Goal: Task Accomplishment & Management: Use online tool/utility

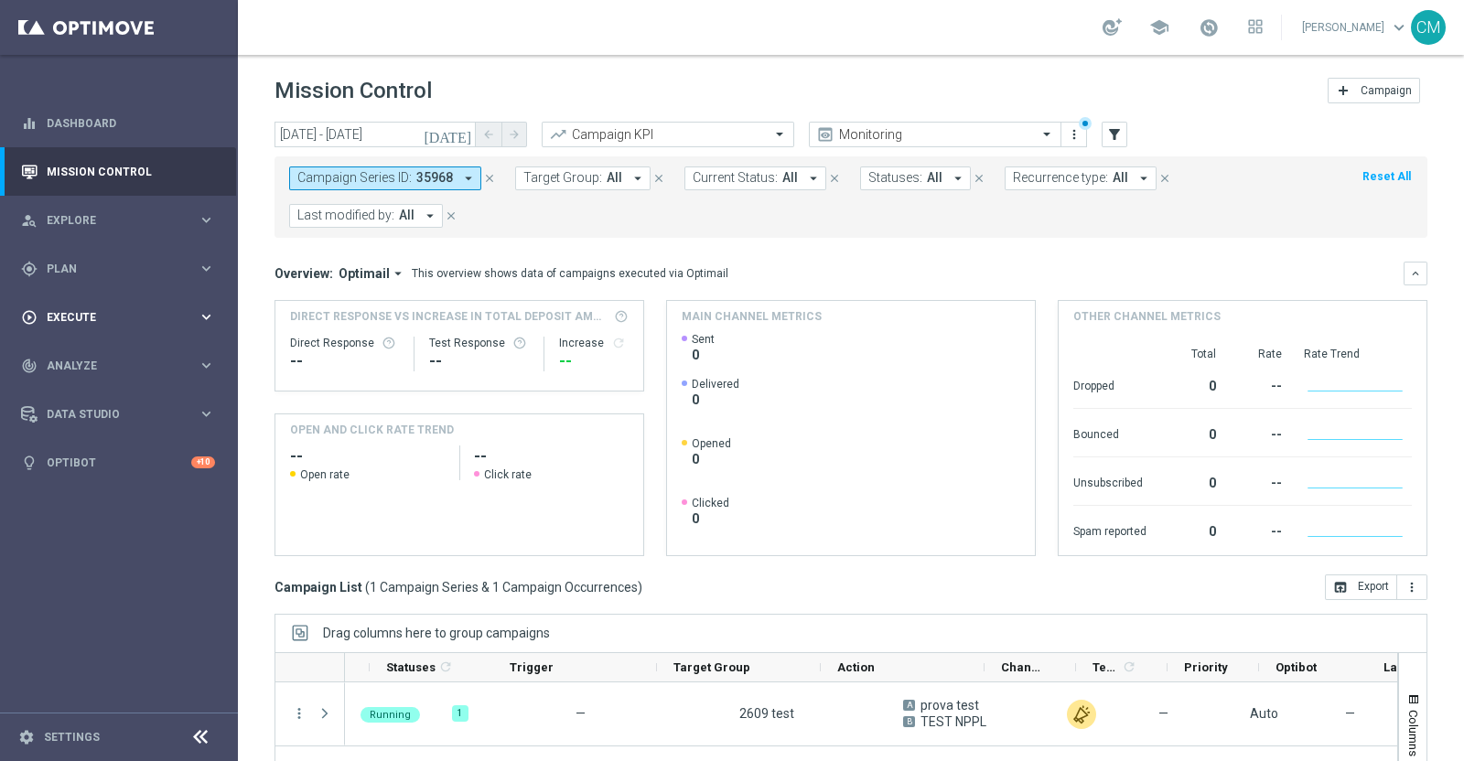
scroll to position [0, 67]
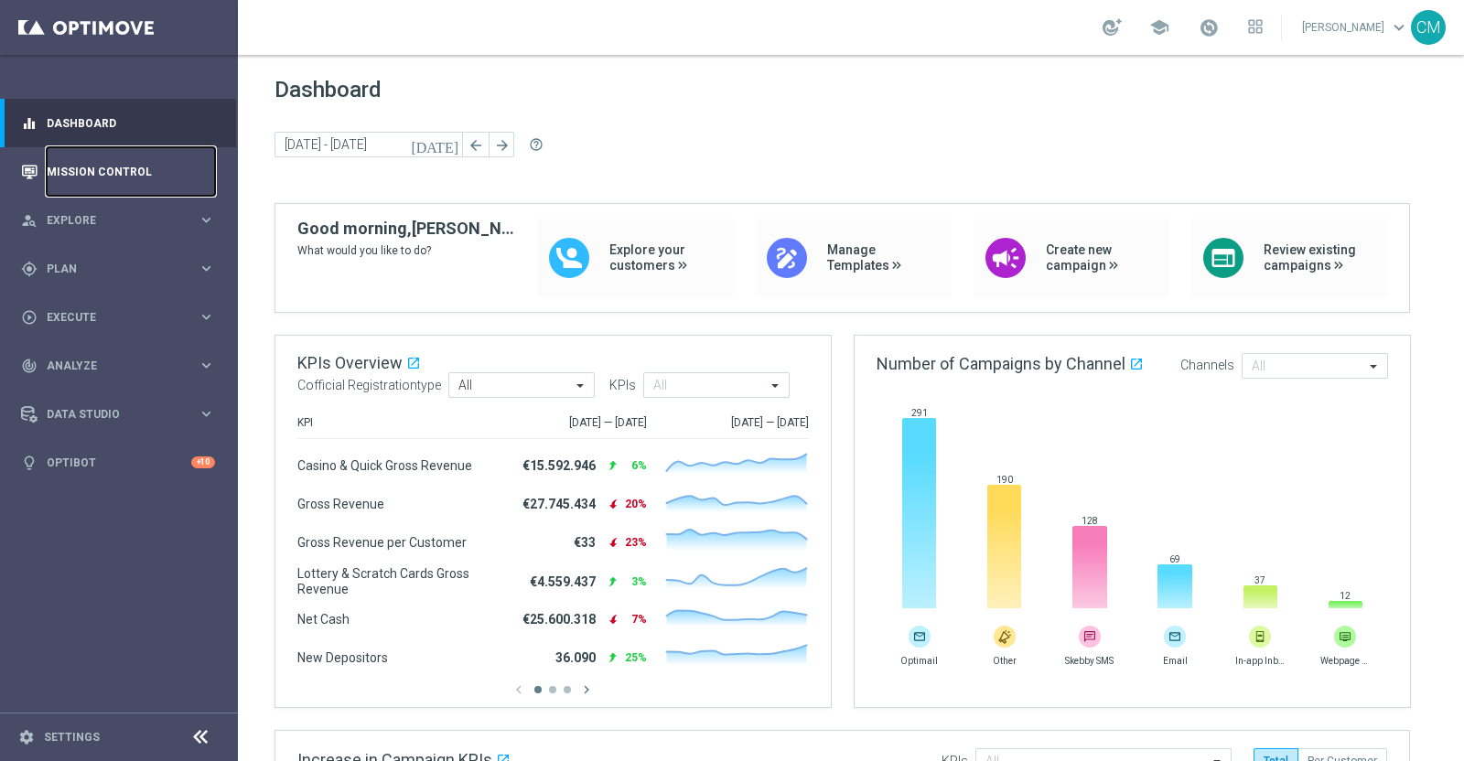
click at [110, 172] on link "Mission Control" at bounding box center [131, 171] width 168 height 49
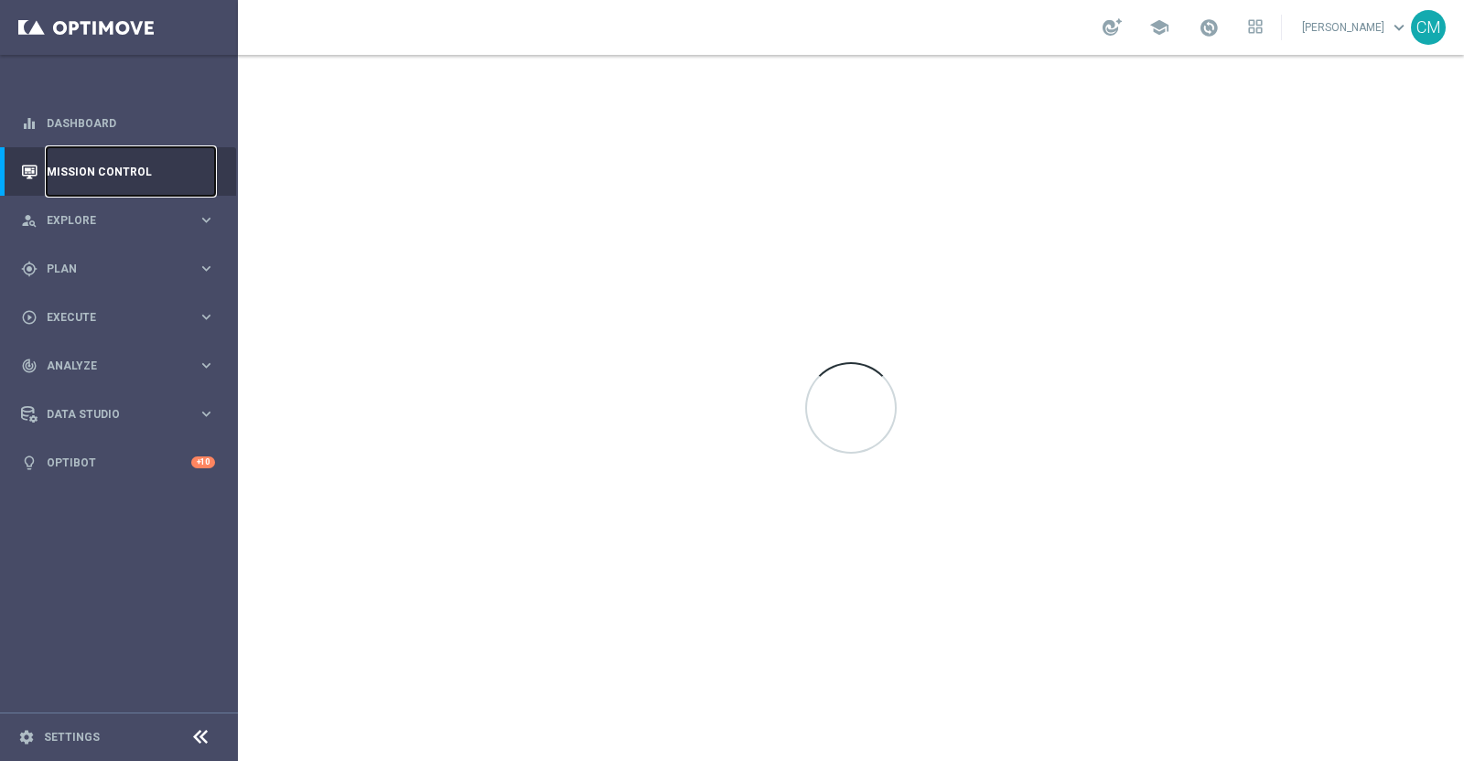
click at [110, 172] on link "Mission Control" at bounding box center [131, 171] width 168 height 49
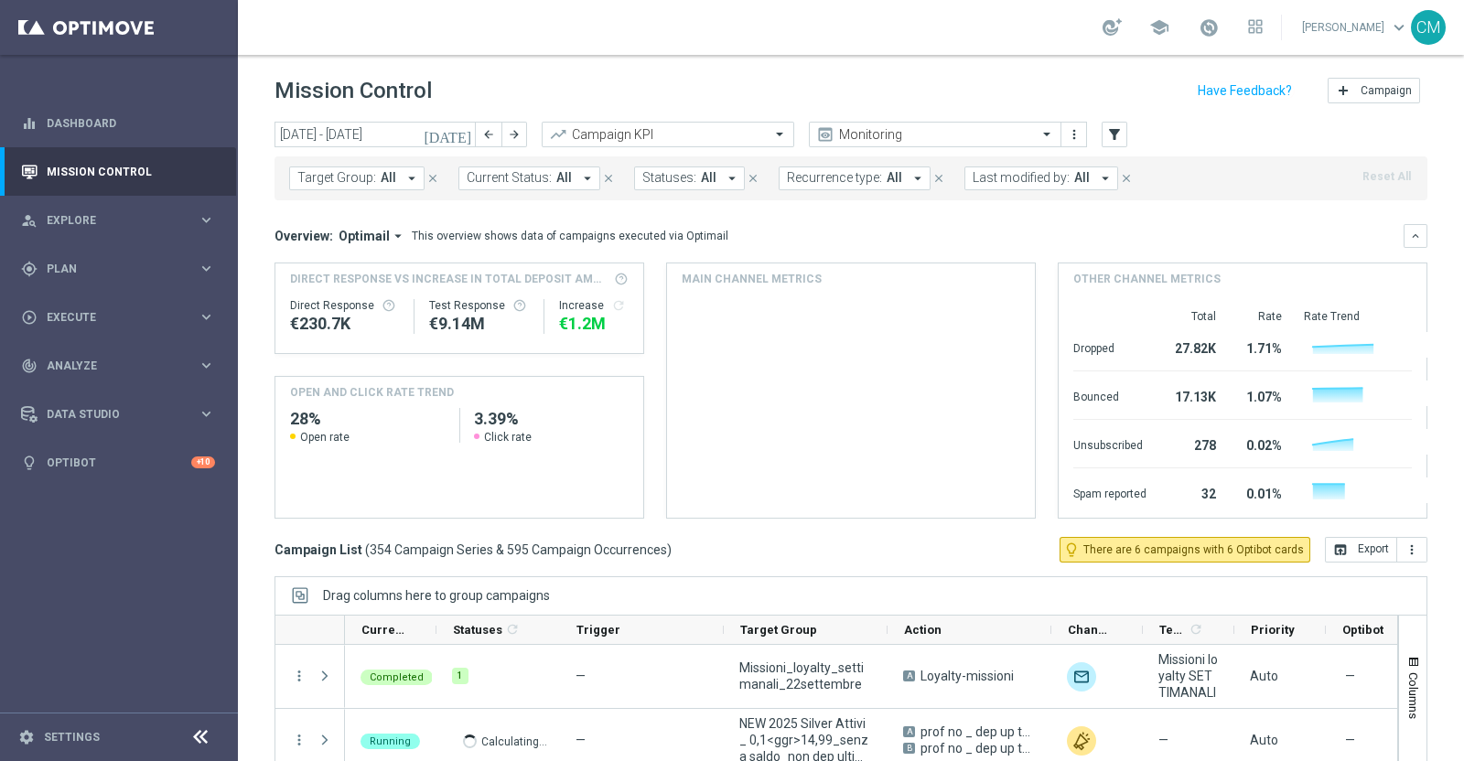
click at [461, 127] on icon "[DATE]" at bounding box center [448, 134] width 49 height 16
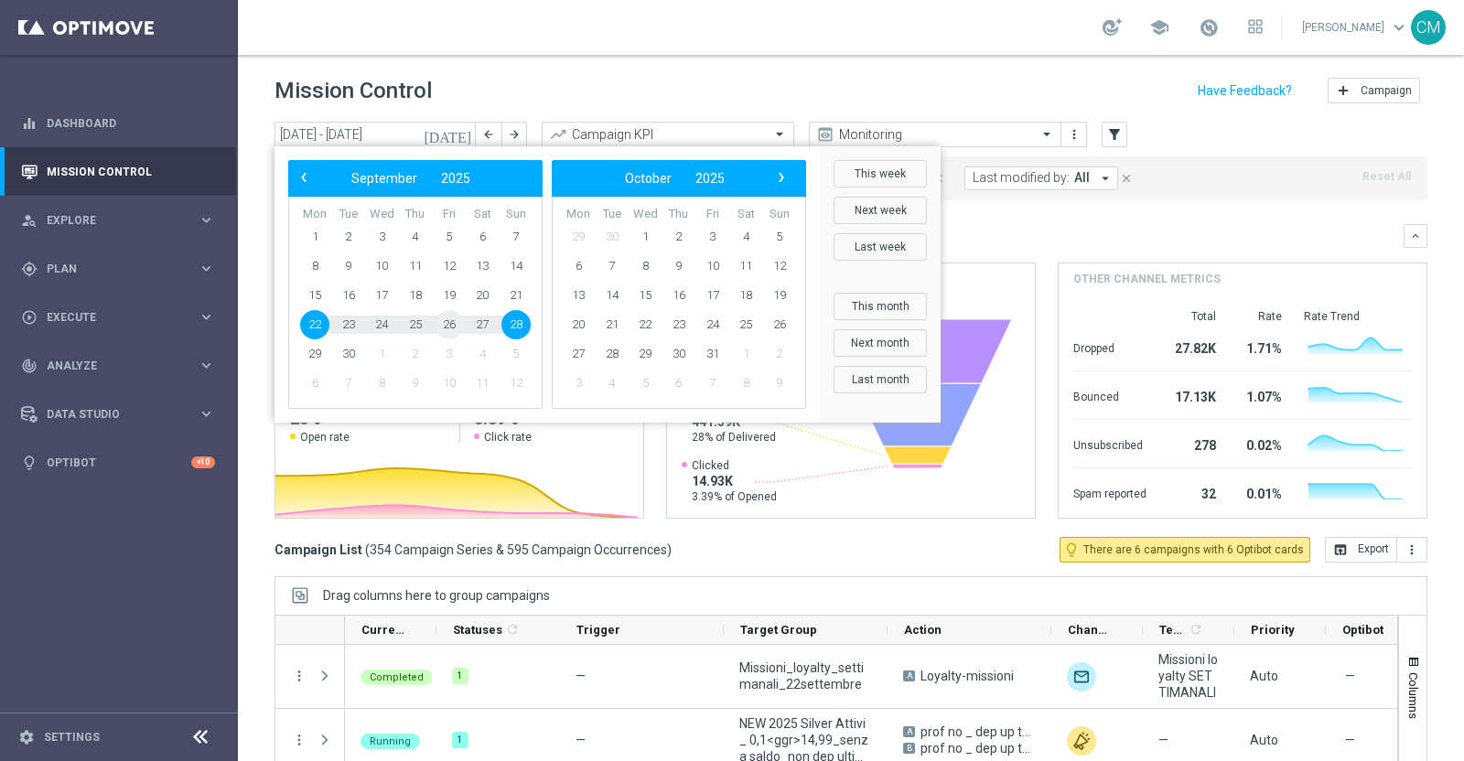
click at [426, 337] on td "25" at bounding box center [416, 324] width 34 height 29
click at [443, 327] on span "26" at bounding box center [449, 324] width 29 height 29
type input "26 Sep 2025 - 26 Sep 2025"
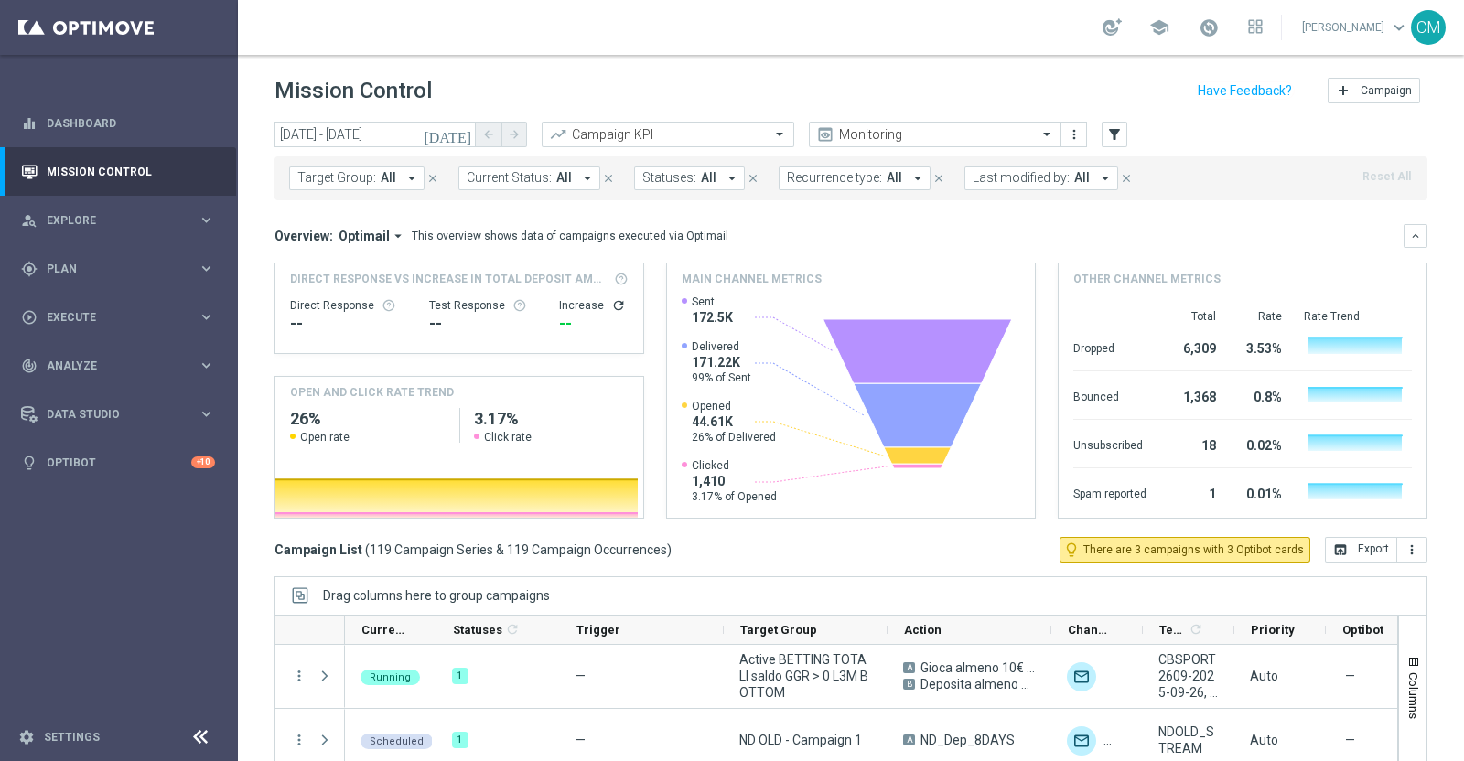
click at [1002, 178] on span "Last modified by:" at bounding box center [1021, 178] width 97 height 16
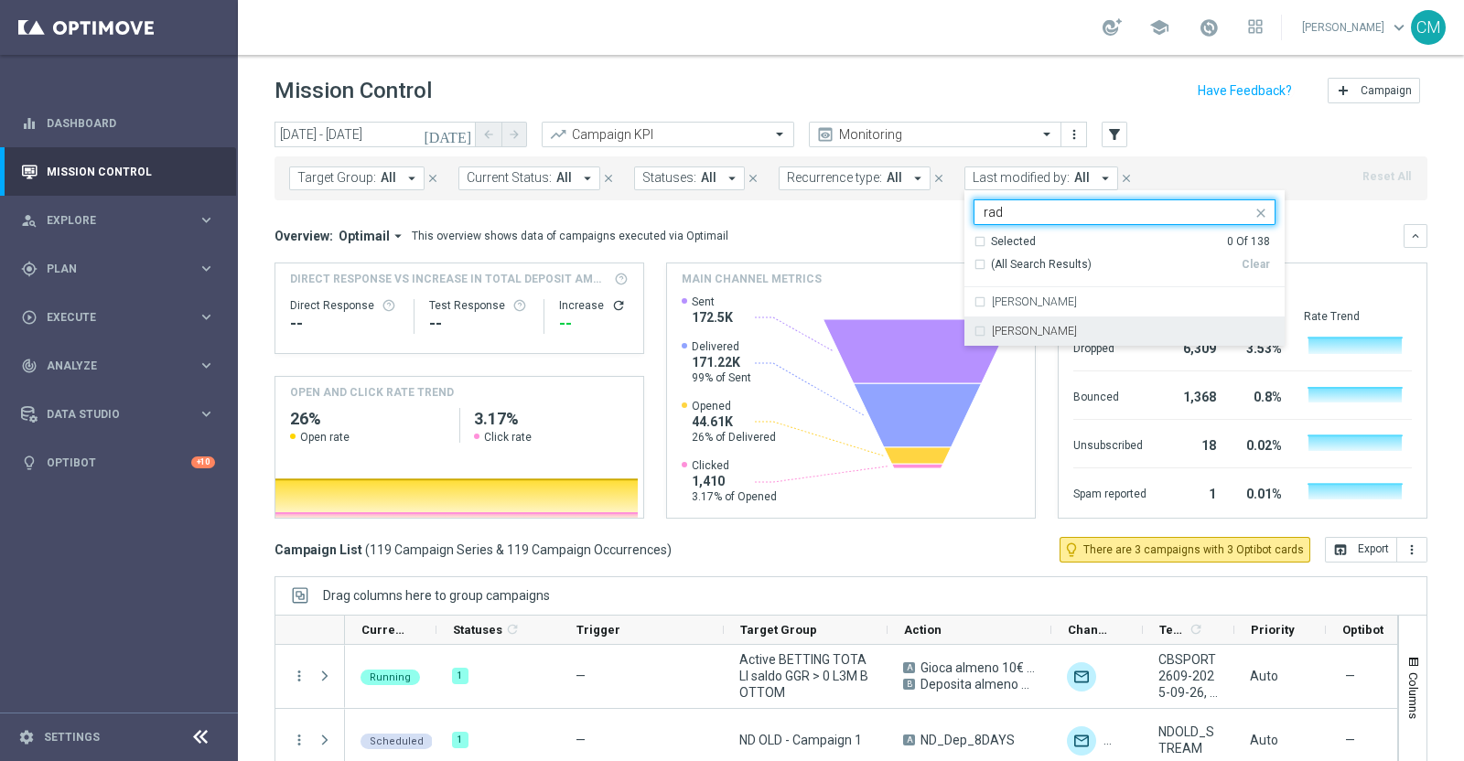
click at [1052, 327] on label "radina yordanova" at bounding box center [1034, 331] width 85 height 11
type input "rad"
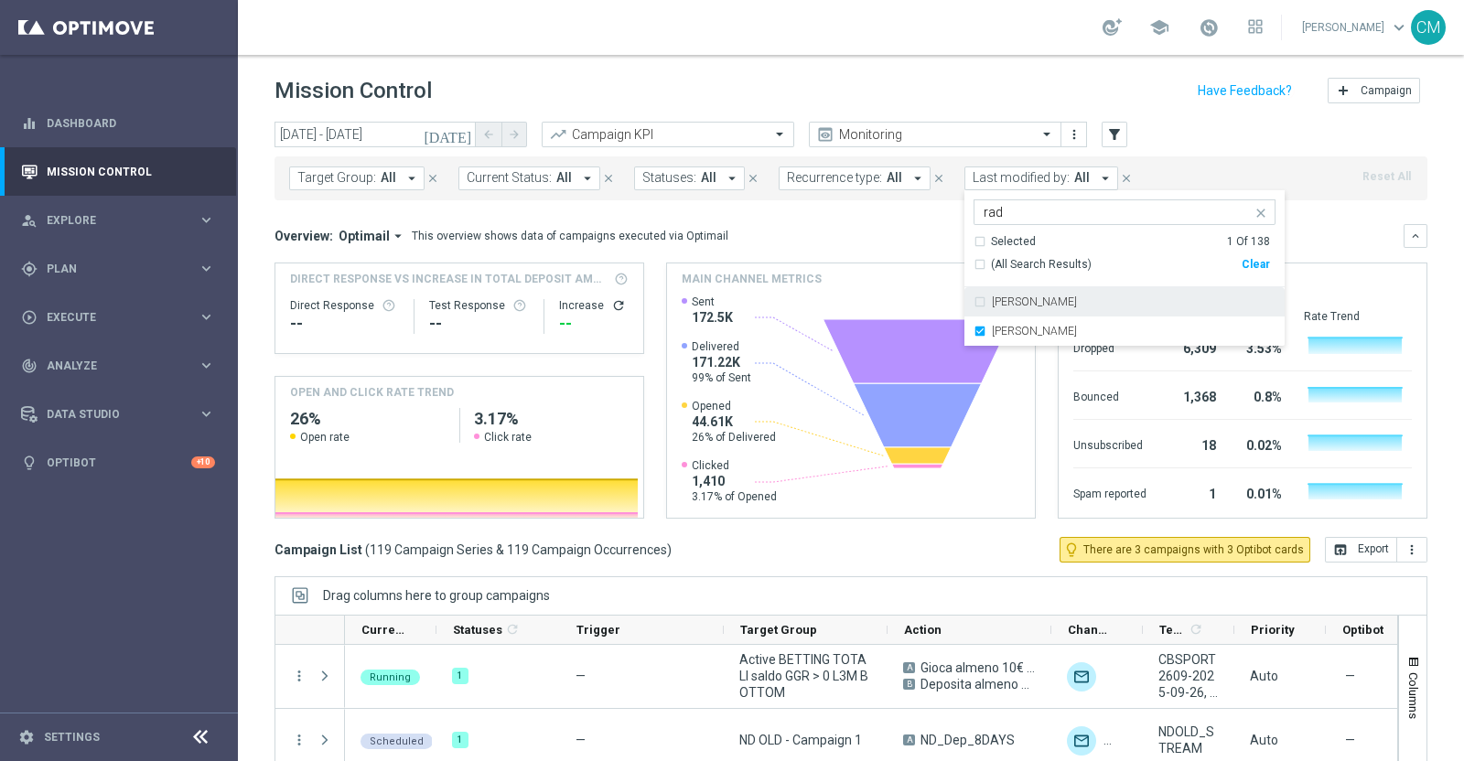
click at [901, 233] on div "Overview: Optimail arrow_drop_down This overview shows data of campaigns execut…" at bounding box center [839, 236] width 1129 height 16
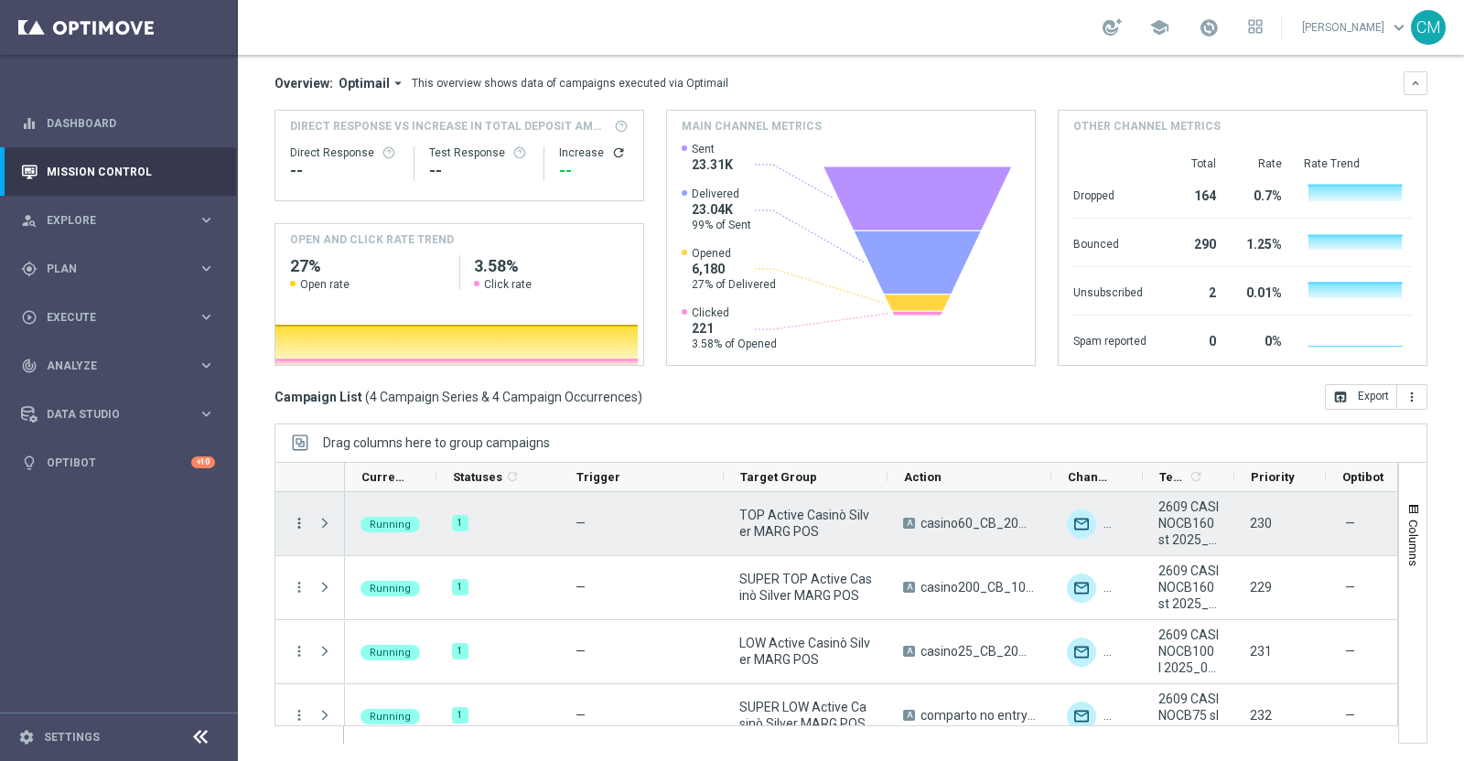
click at [293, 519] on icon "more_vert" at bounding box center [299, 523] width 16 height 16
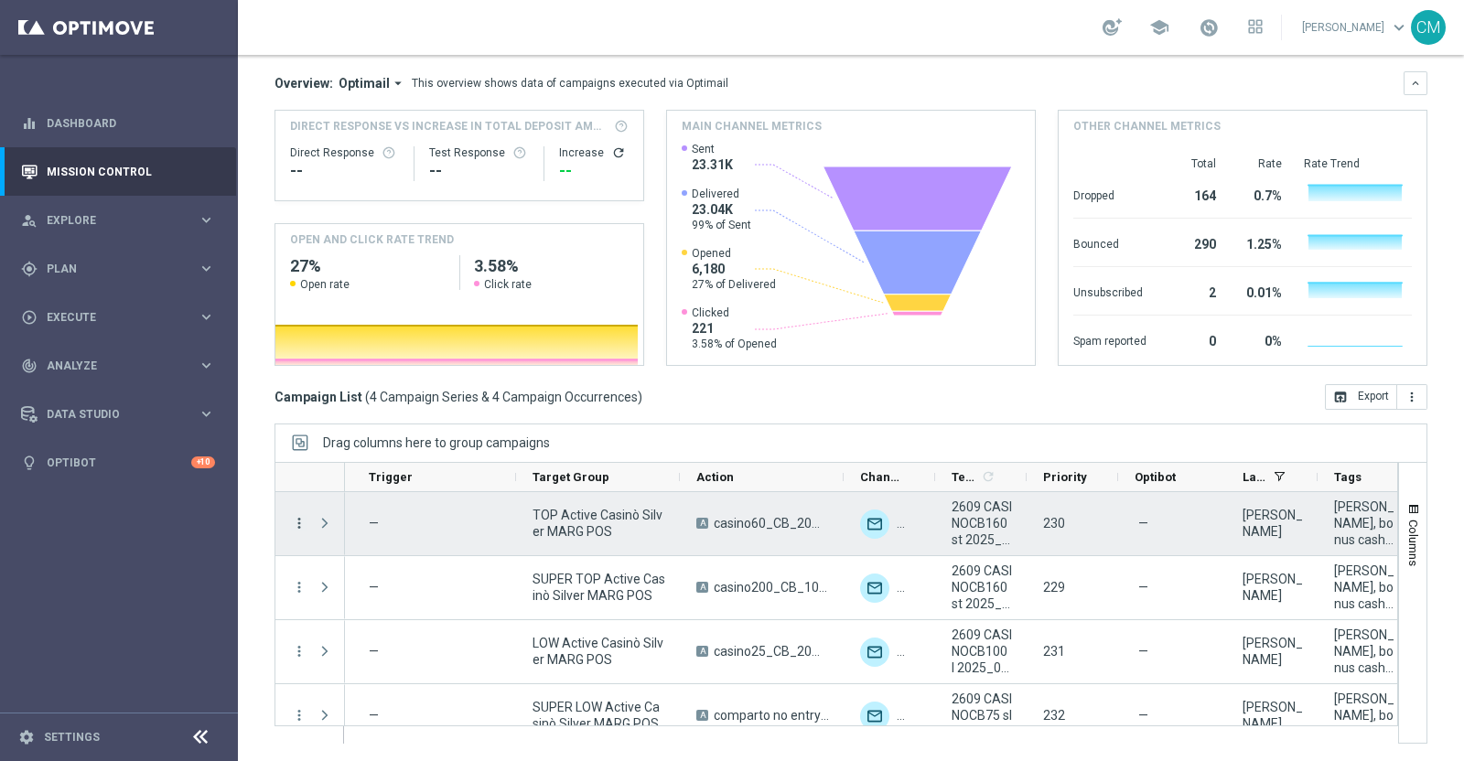
scroll to position [0, 205]
click at [301, 520] on icon "more_vert" at bounding box center [299, 523] width 16 height 16
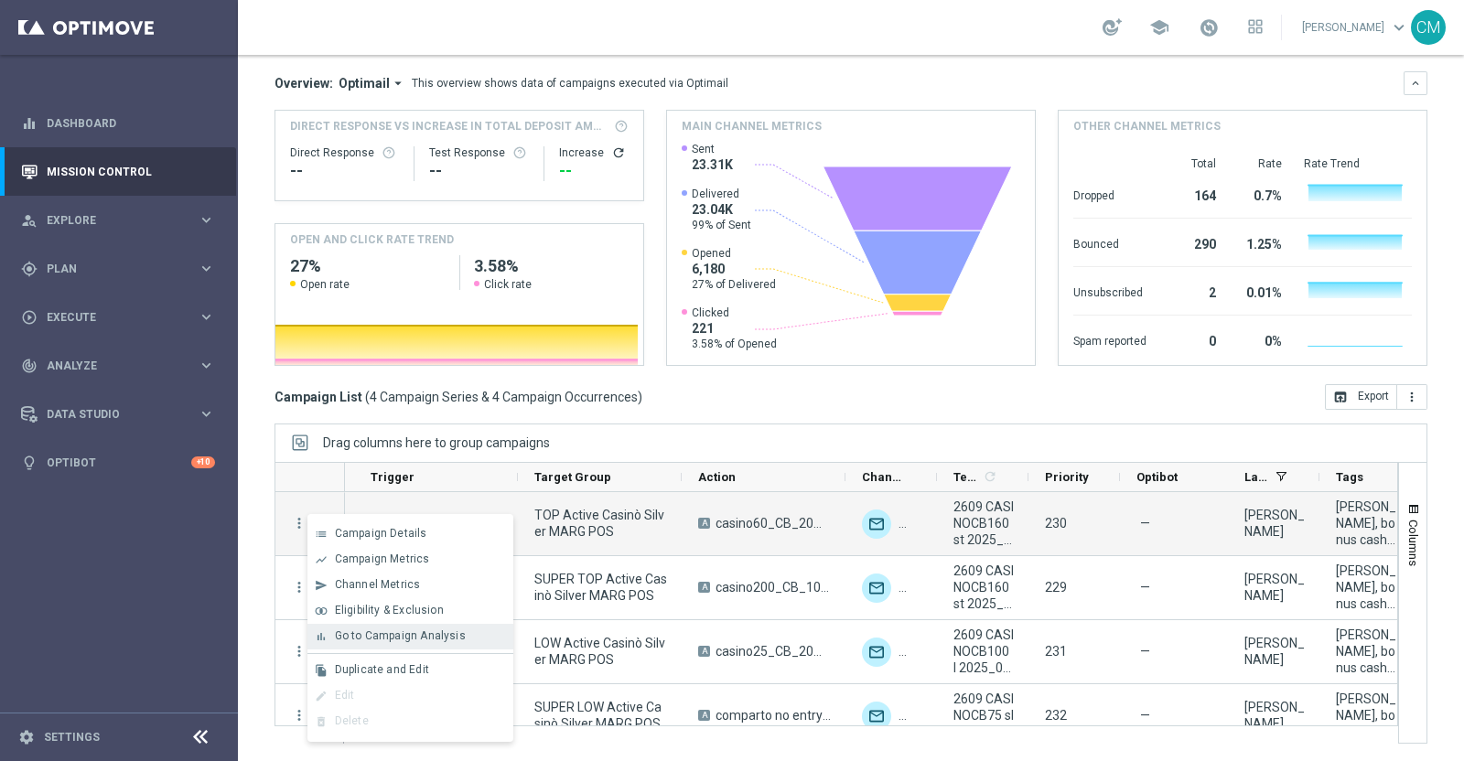
click at [412, 640] on span "Go to Campaign Analysis" at bounding box center [400, 636] width 131 height 13
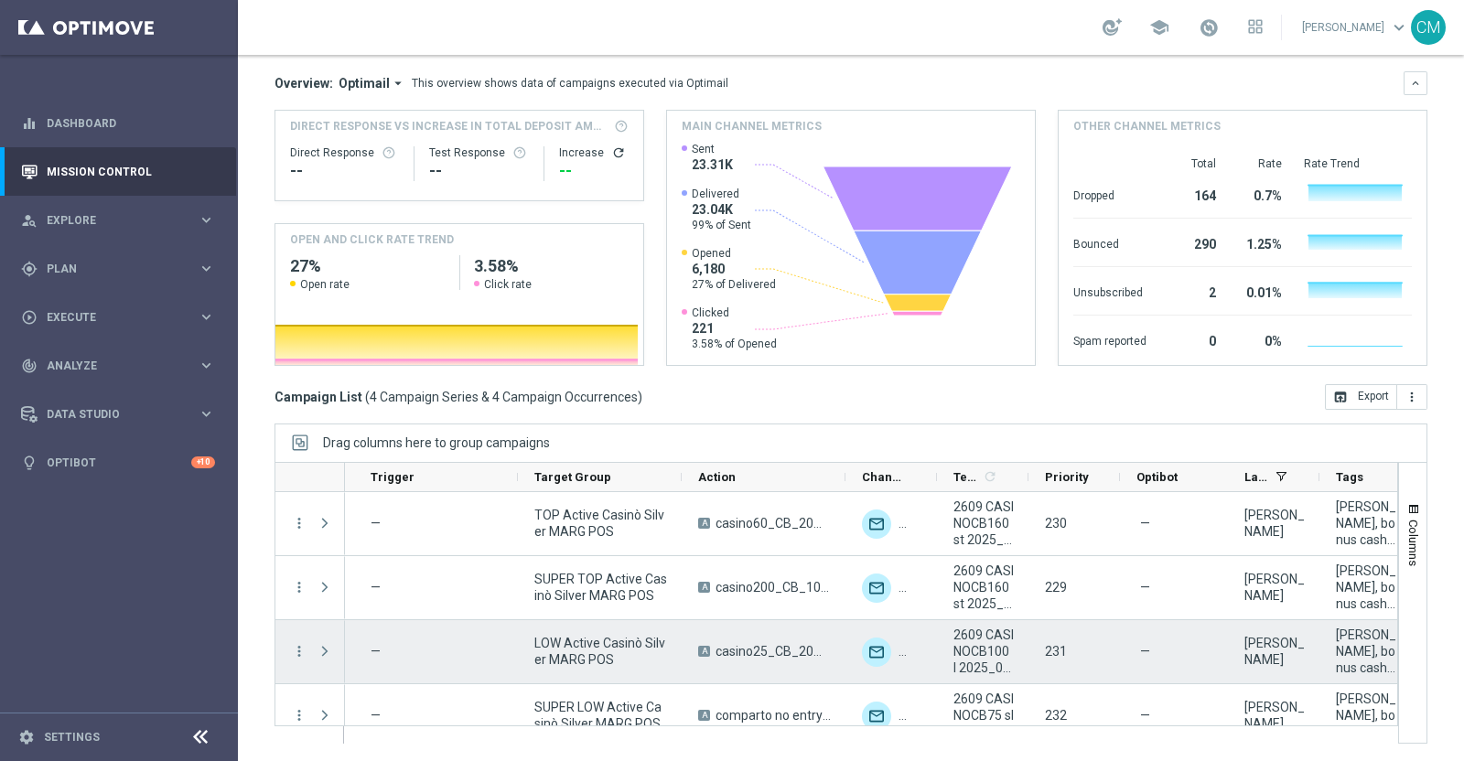
scroll to position [0, 0]
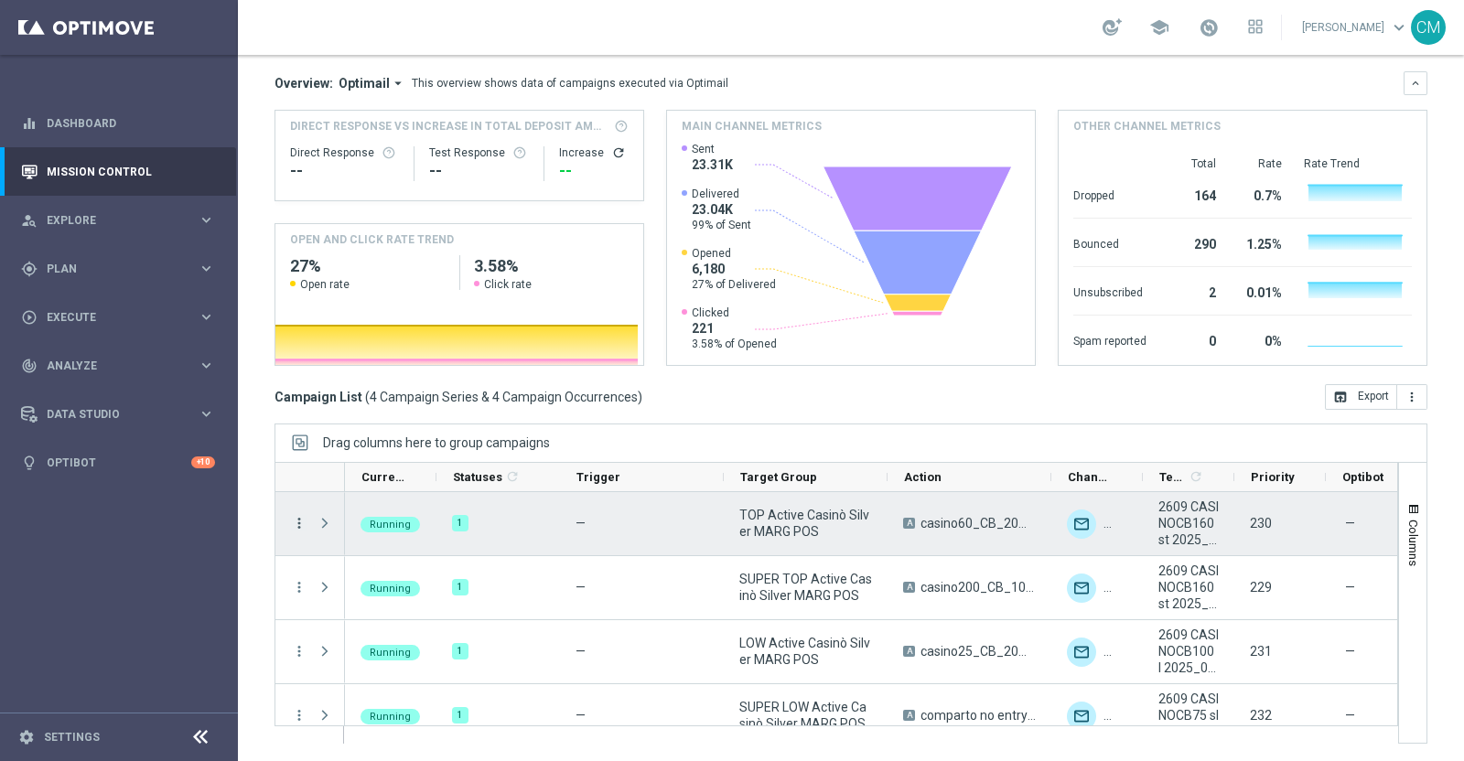
click at [302, 515] on icon "more_vert" at bounding box center [299, 523] width 16 height 16
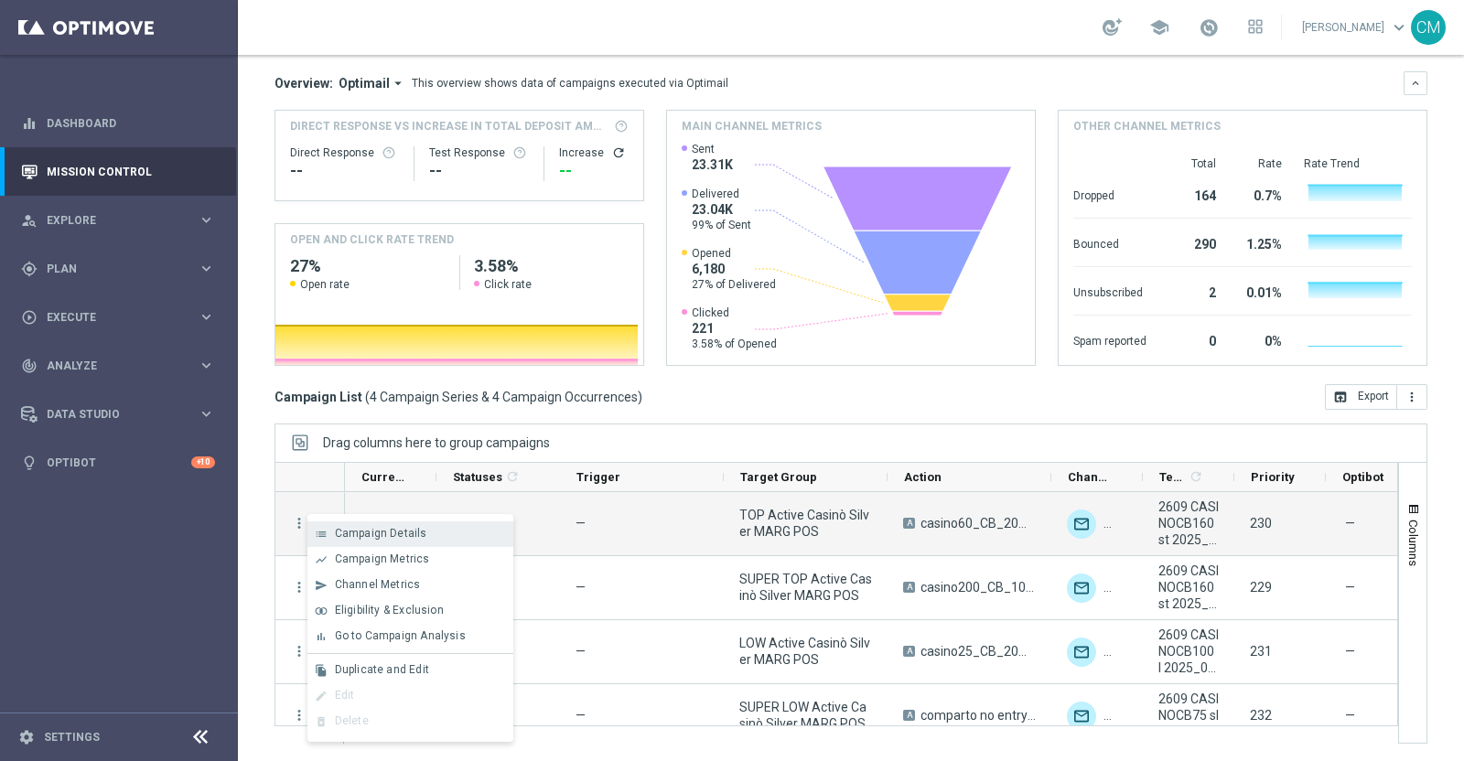
click at [348, 532] on span "Campaign Details" at bounding box center [381, 533] width 92 height 13
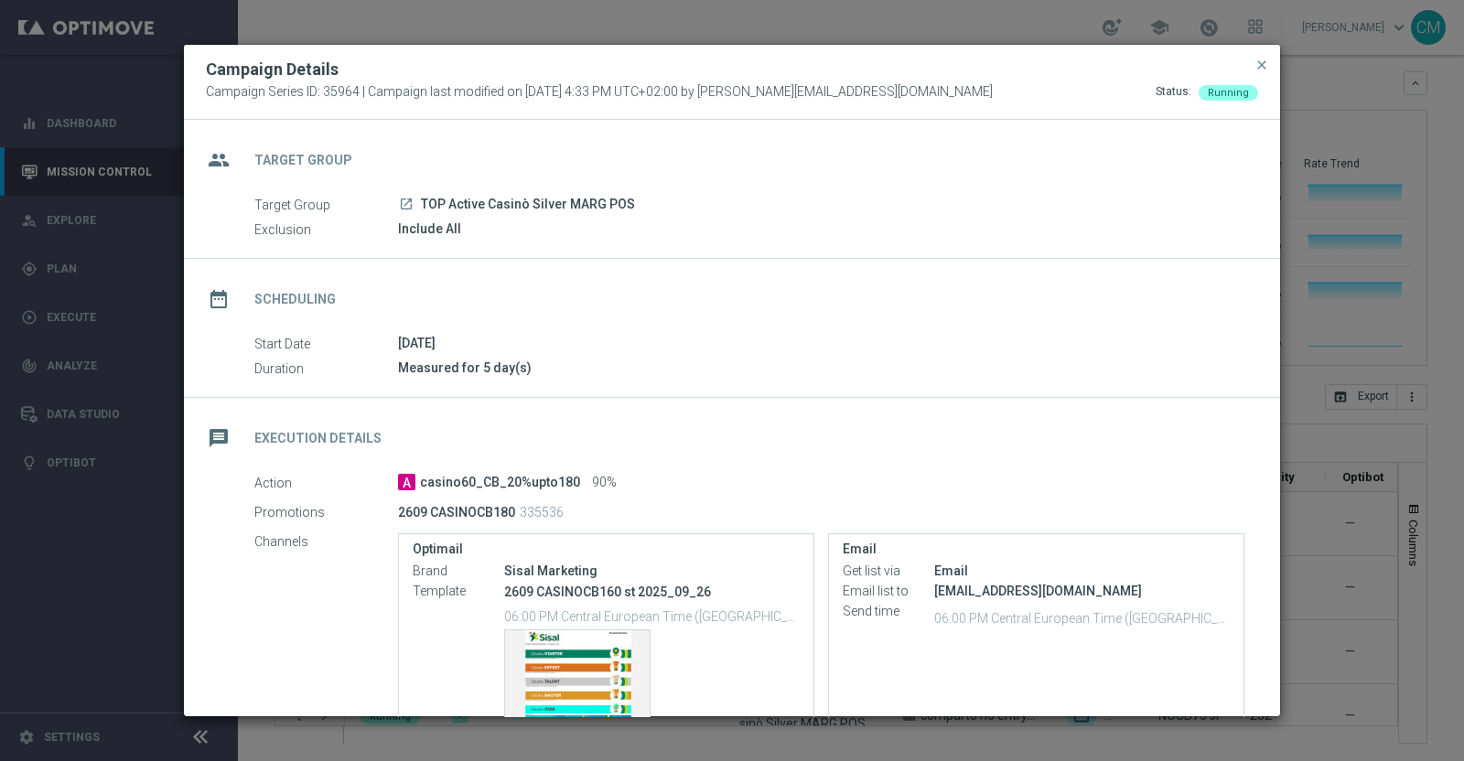
scroll to position [156, 0]
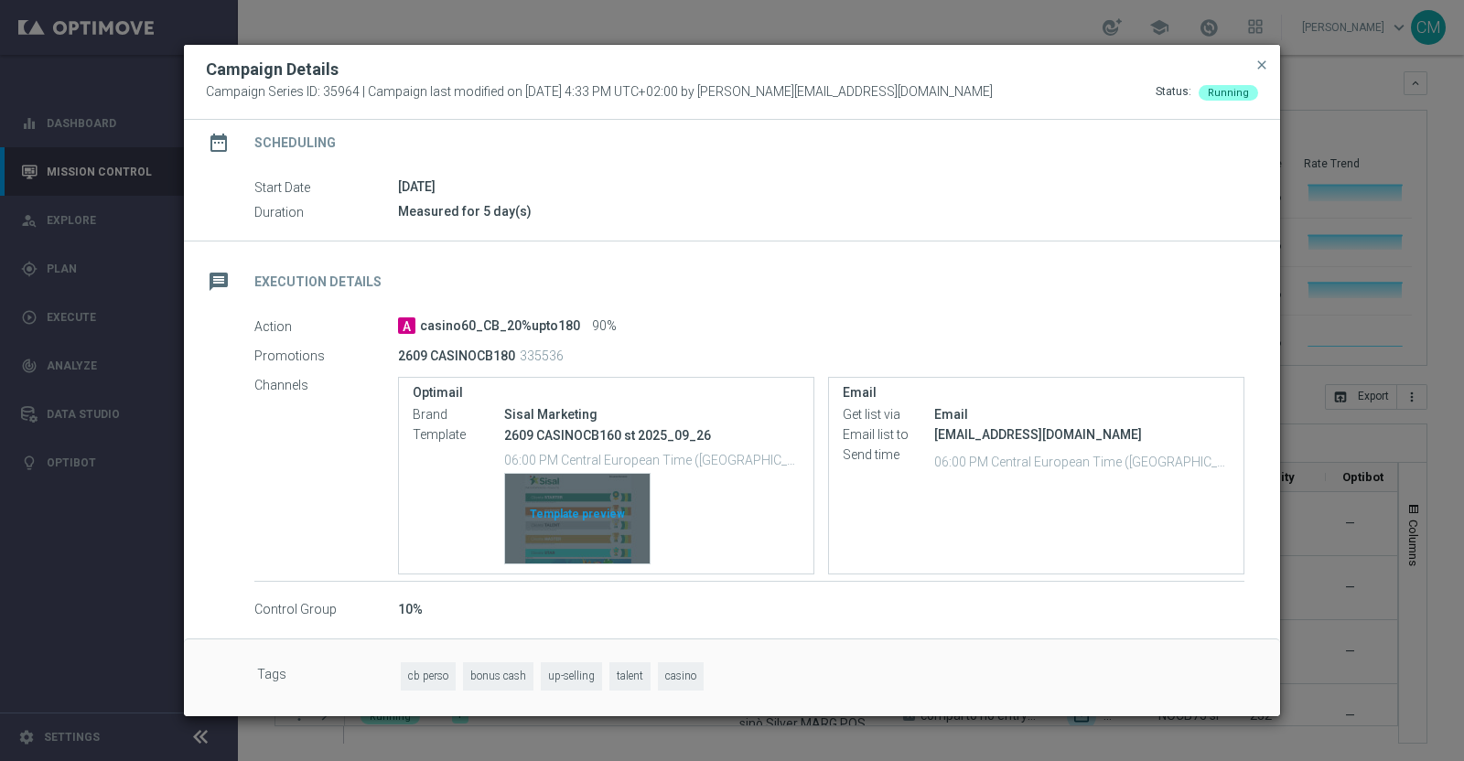
click at [567, 503] on div "Template preview" at bounding box center [577, 519] width 145 height 90
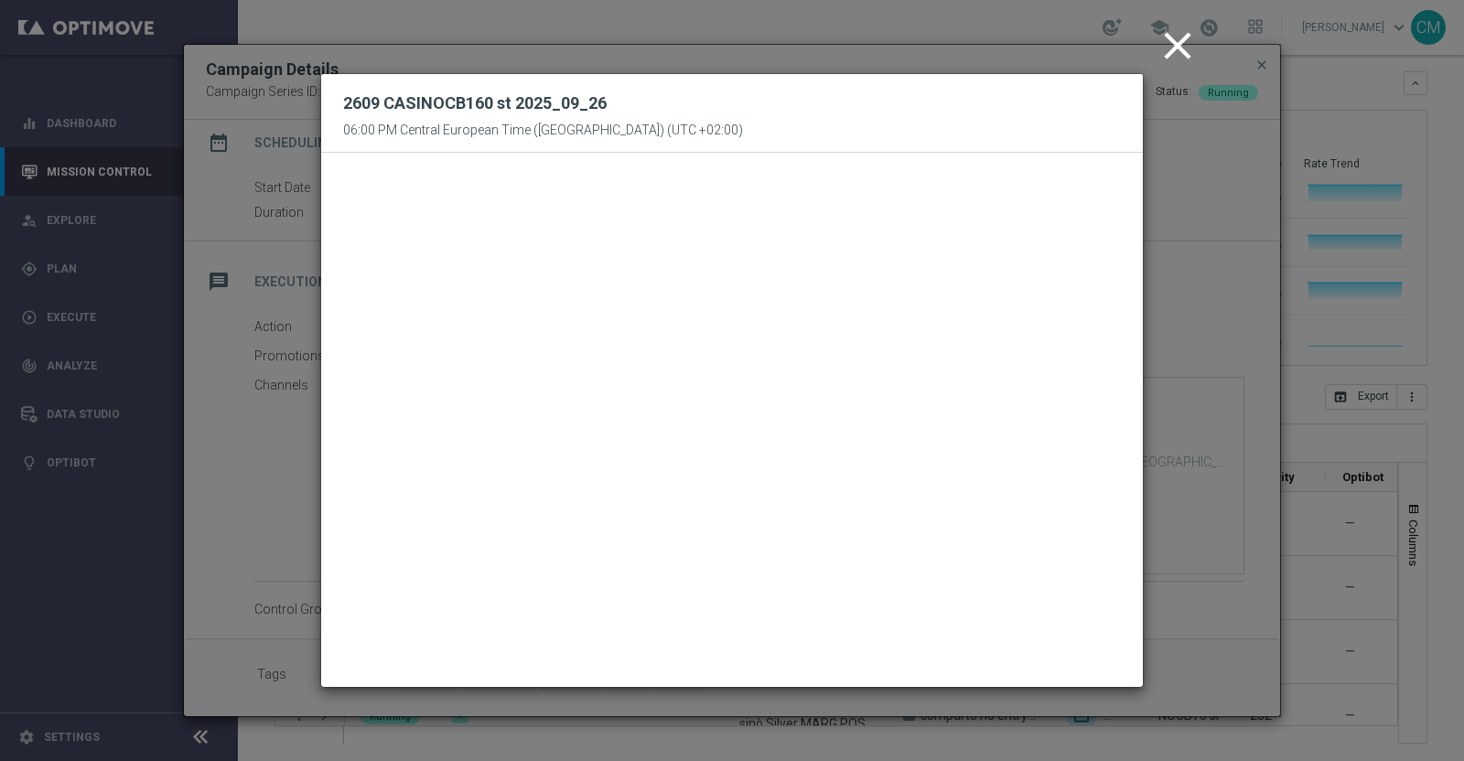
click at [1173, 26] on icon "close" at bounding box center [1178, 46] width 46 height 46
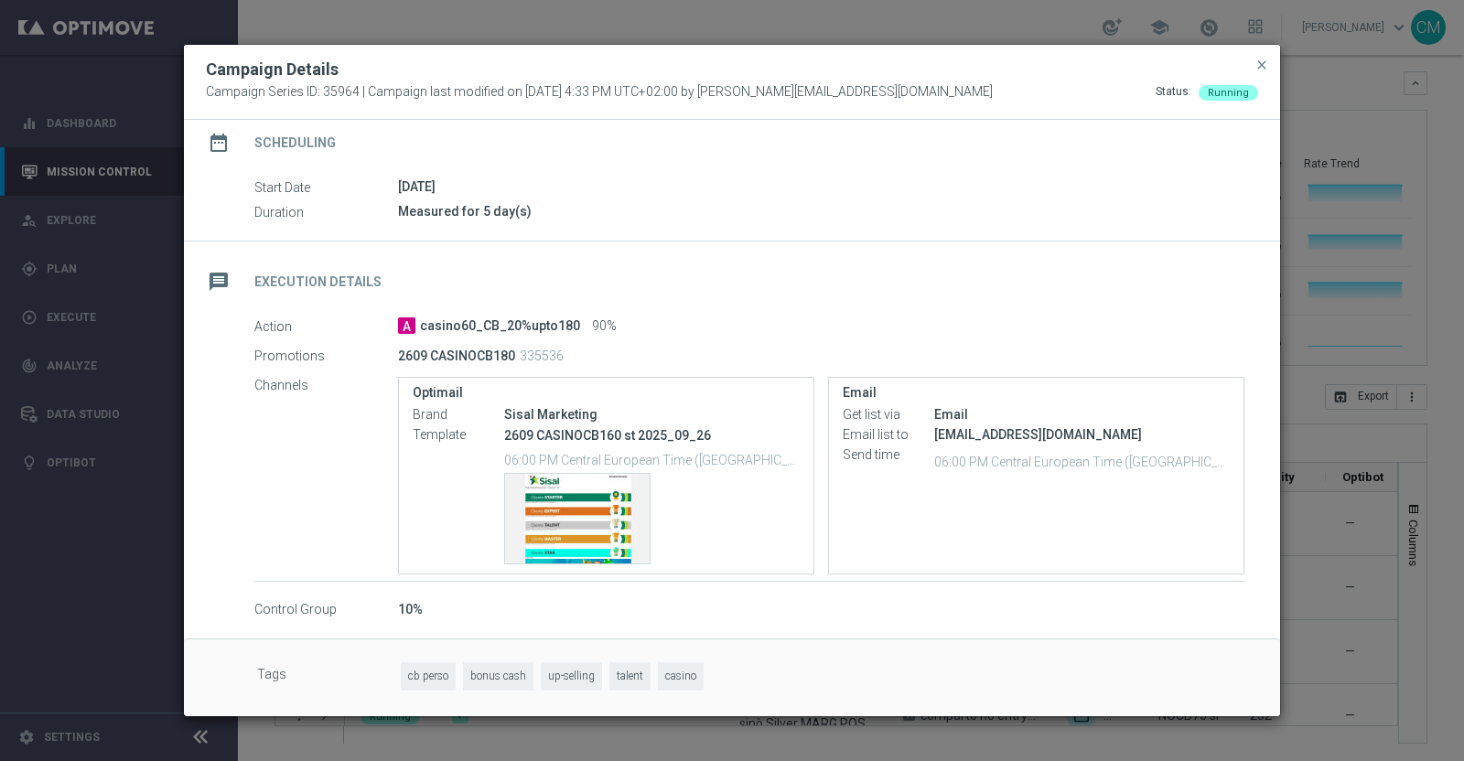
click at [1266, 71] on button "close" at bounding box center [1262, 65] width 18 height 22
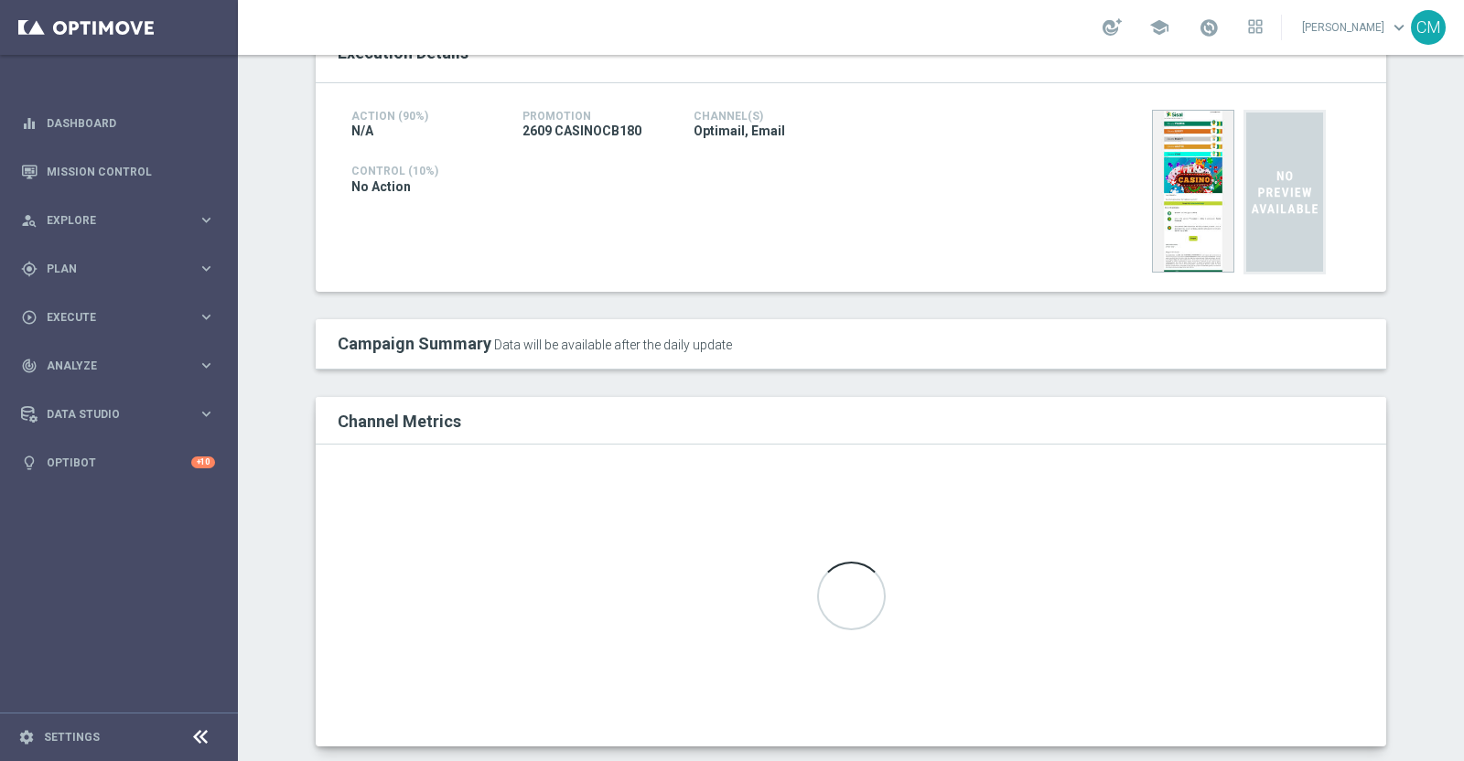
scroll to position [413, 0]
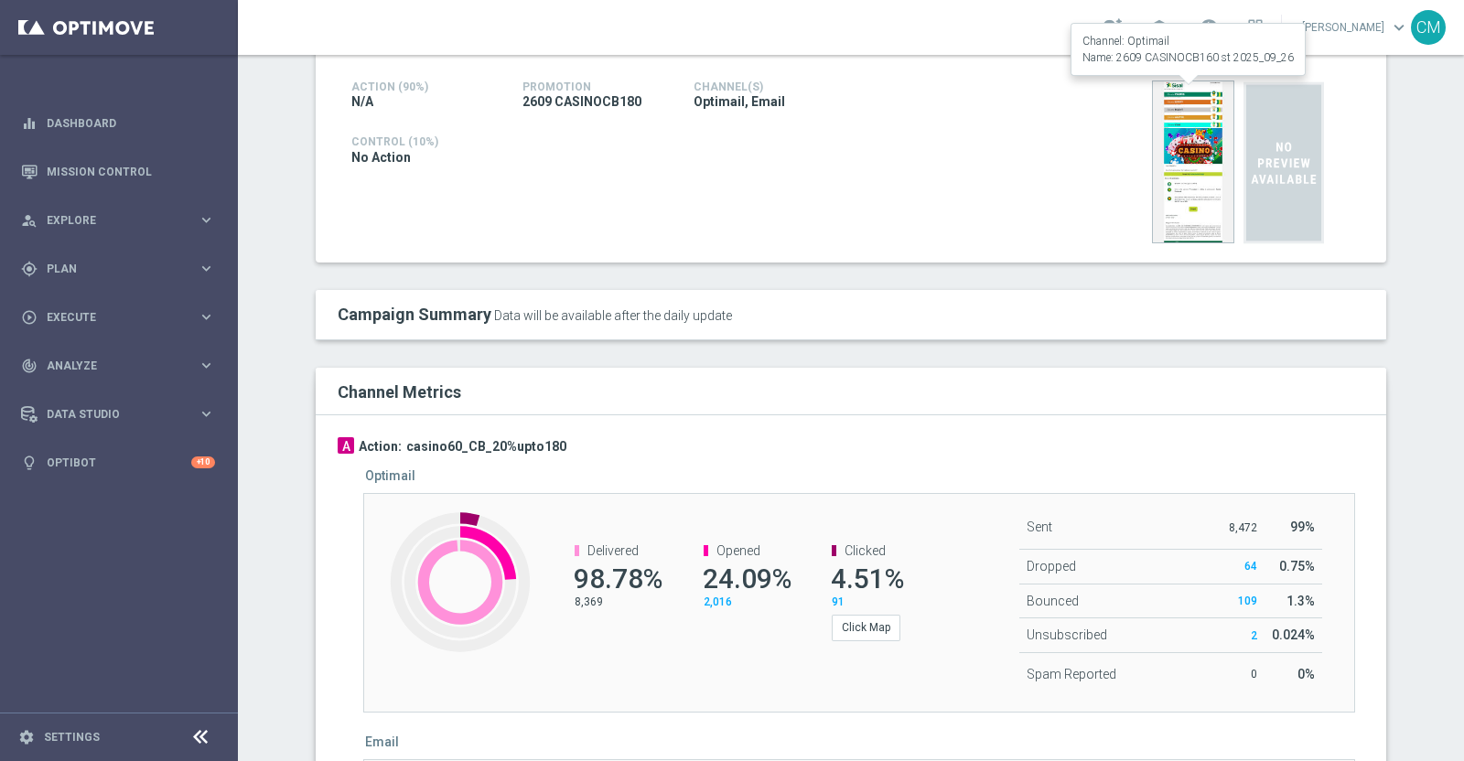
click at [1171, 166] on img at bounding box center [1193, 162] width 82 height 163
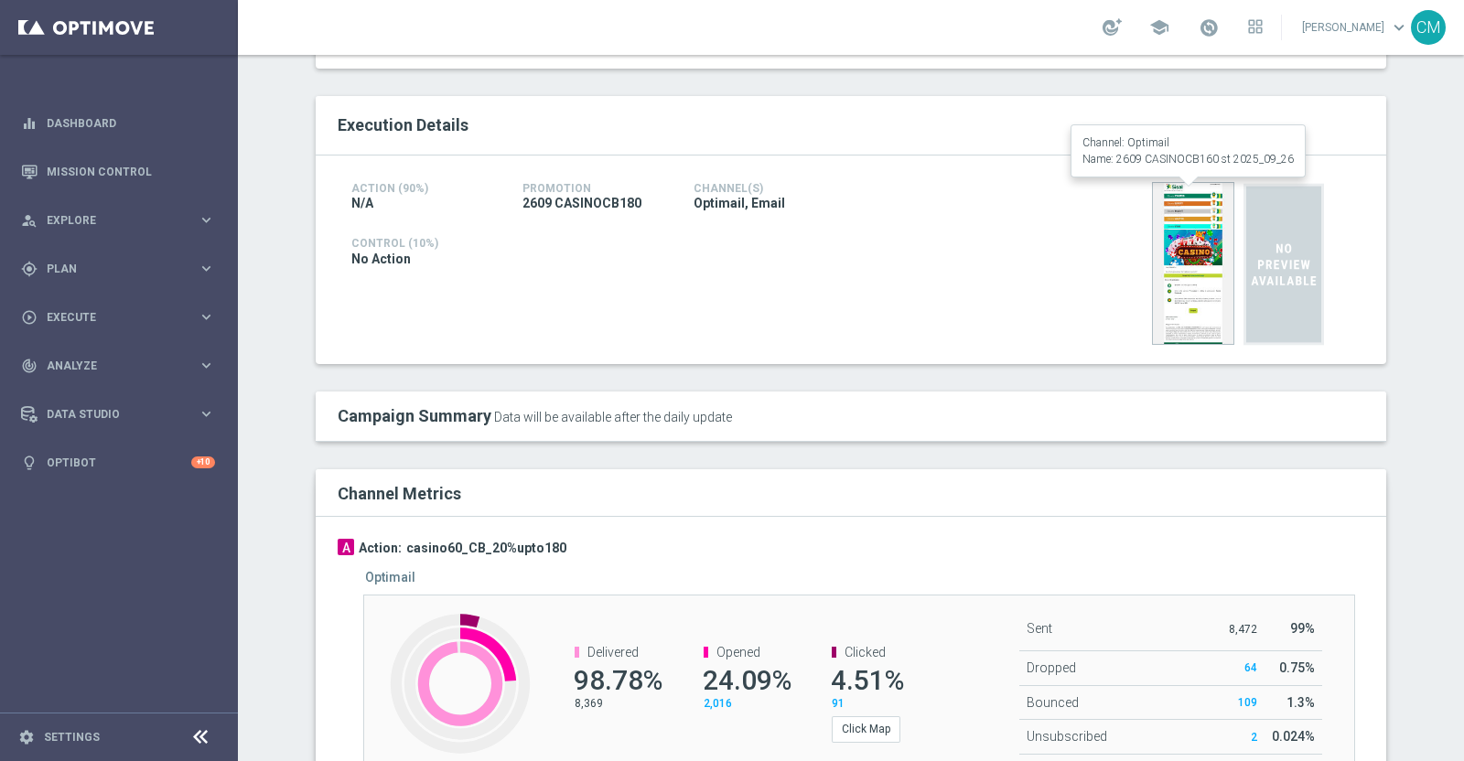
click at [1168, 208] on img at bounding box center [1193, 263] width 82 height 163
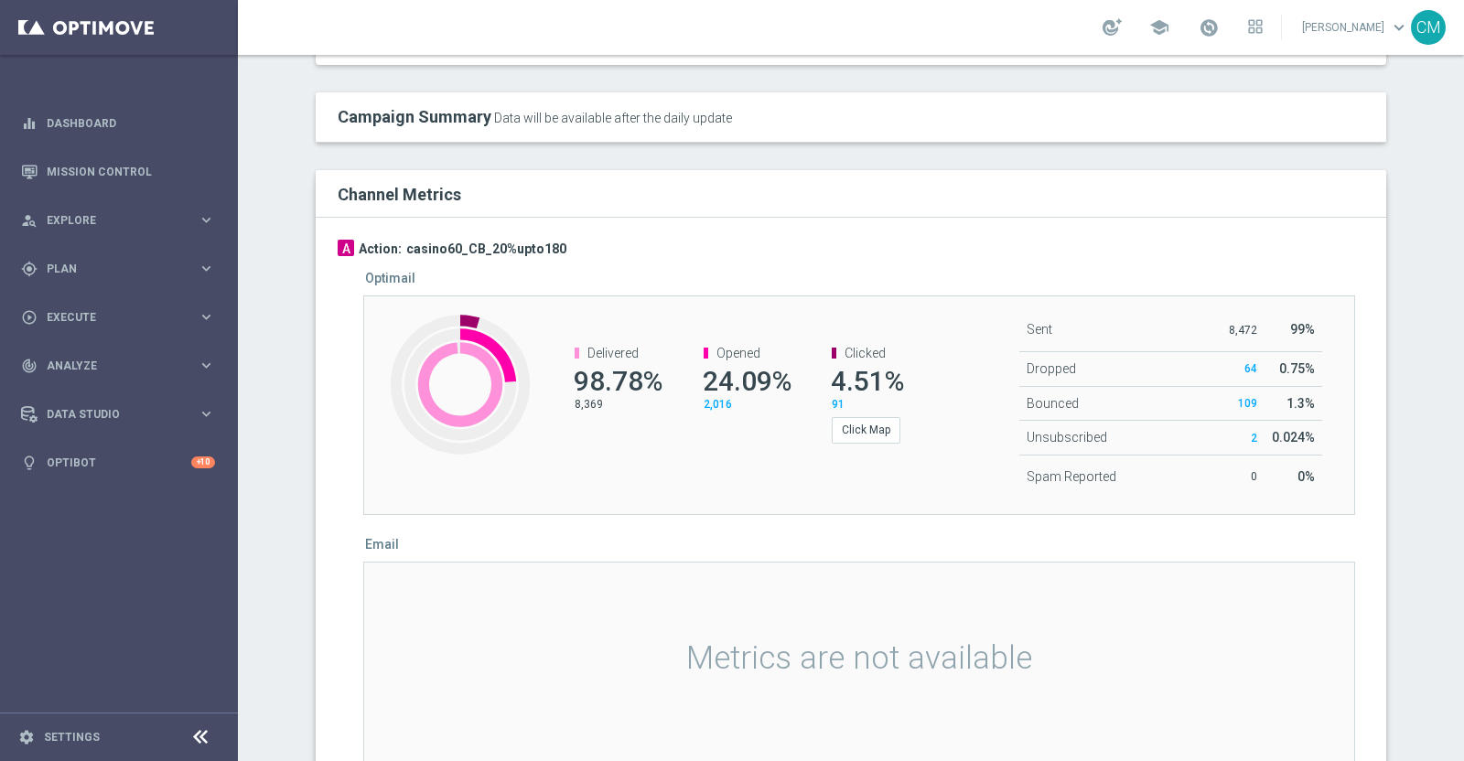
scroll to position [613, 0]
click at [69, 266] on span "Plan" at bounding box center [122, 269] width 151 height 11
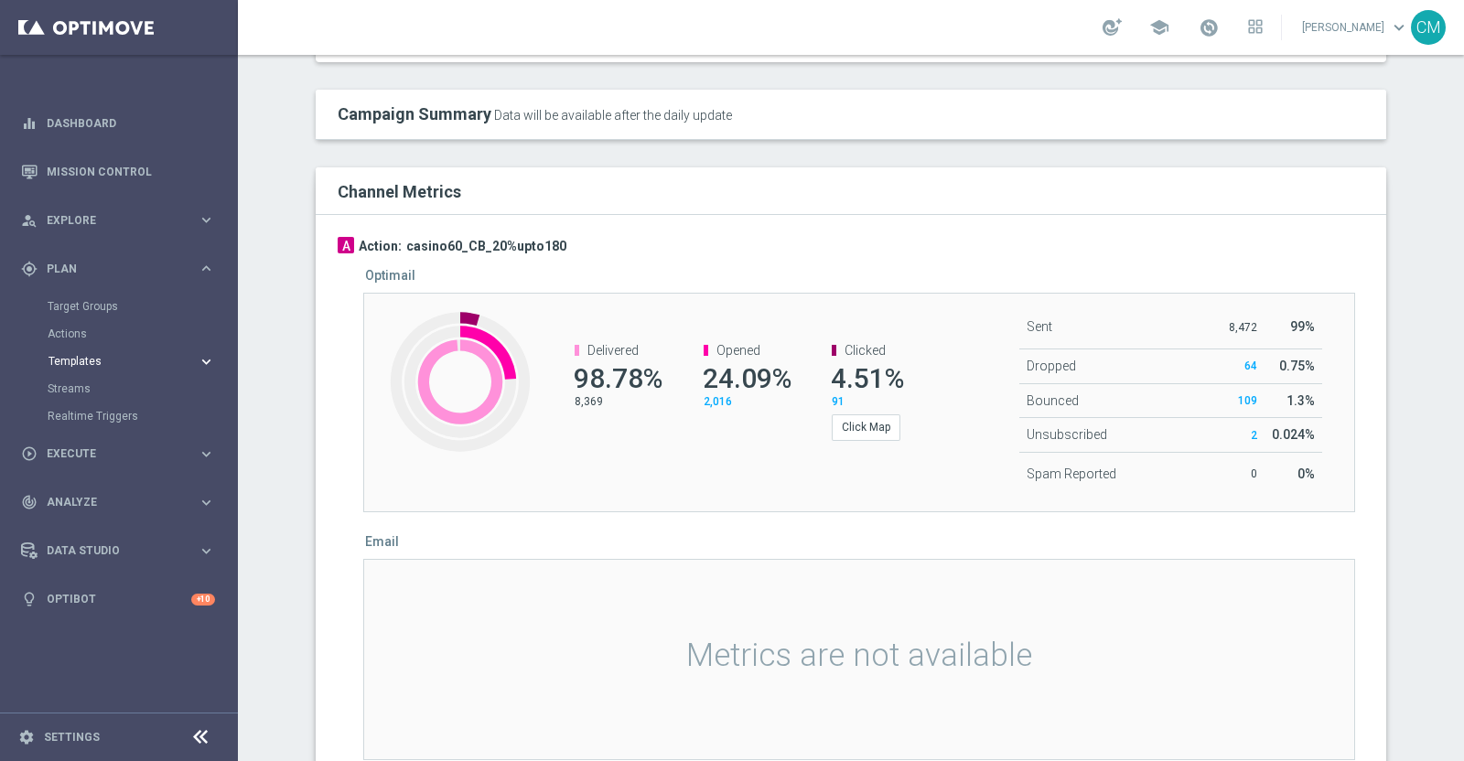
click at [70, 356] on span "Templates" at bounding box center [114, 361] width 131 height 11
click at [86, 393] on link "Optimail" at bounding box center [124, 389] width 134 height 15
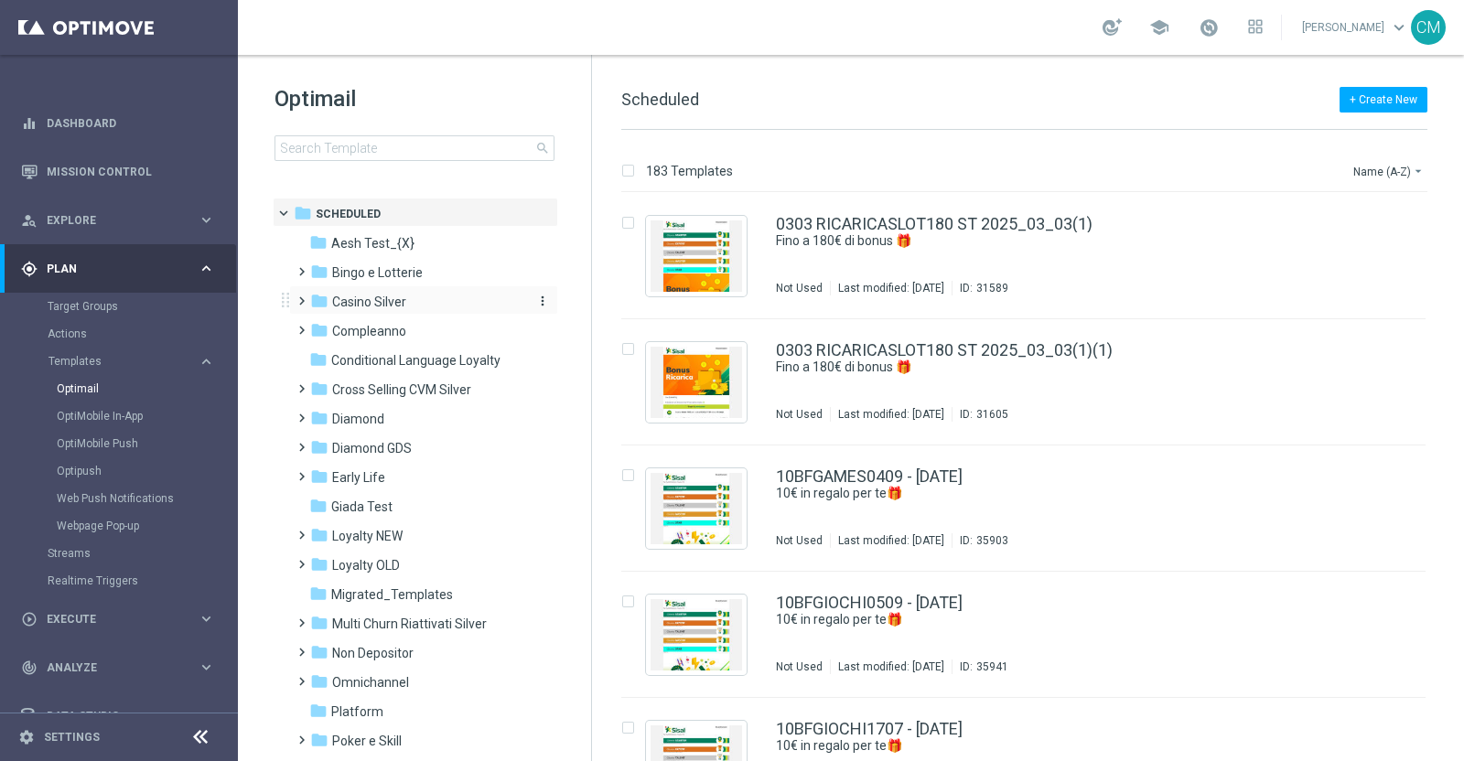
click at [376, 294] on span "Casino Silver" at bounding box center [369, 302] width 74 height 16
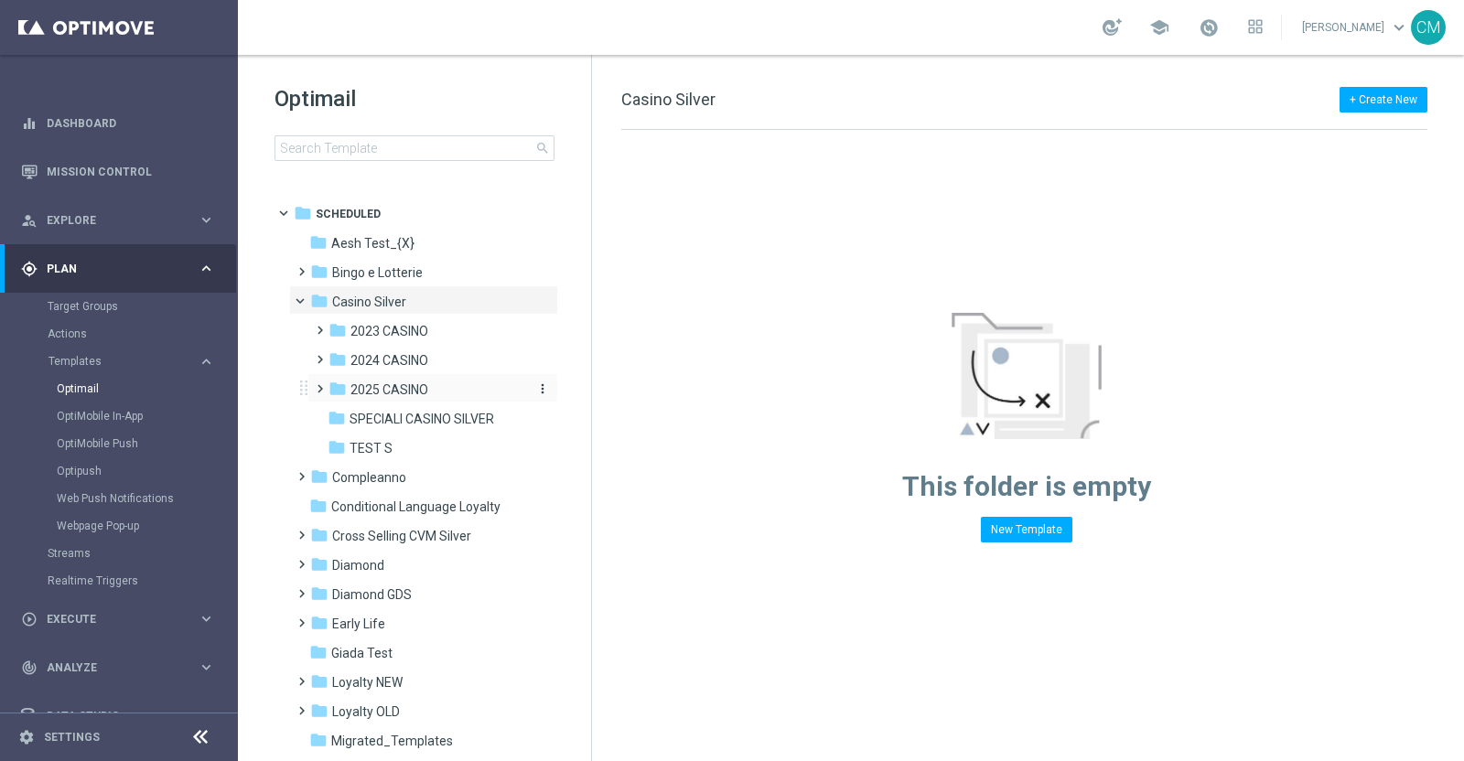
click at [365, 382] on span "2025 CASINO" at bounding box center [389, 390] width 78 height 16
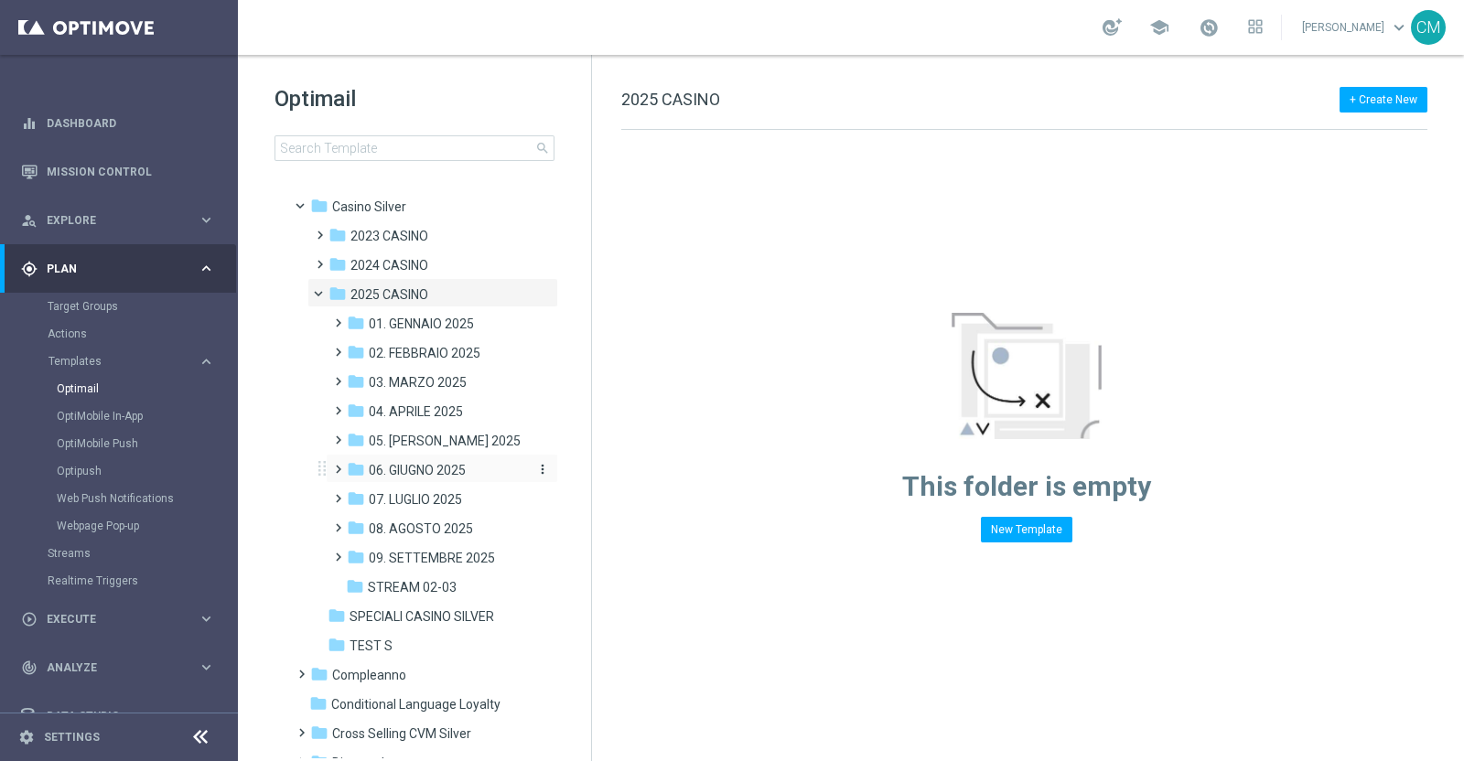
scroll to position [95, 0]
click at [387, 560] on span "09. SETTEMBRE 2025" at bounding box center [432, 558] width 126 height 16
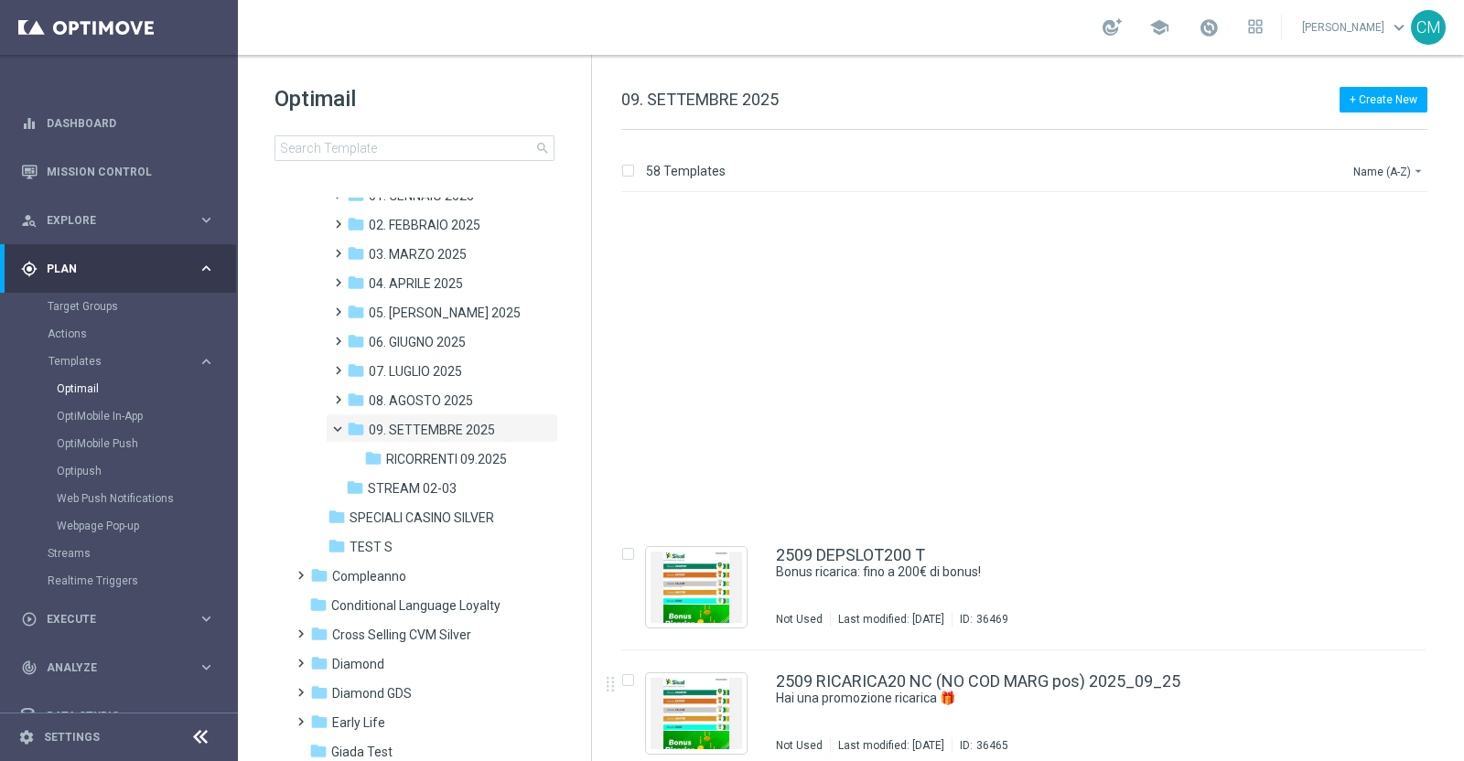
scroll to position [6756, 0]
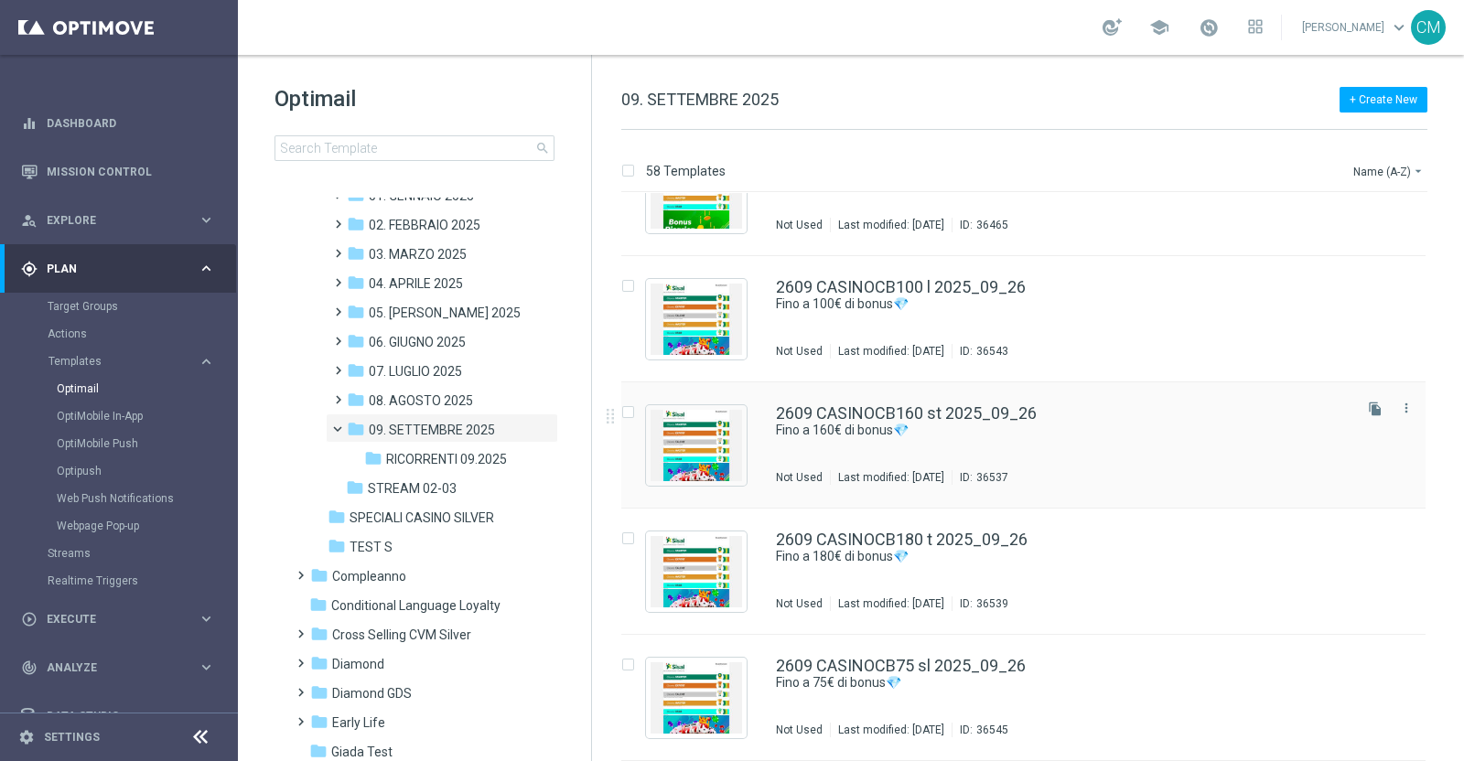
click at [944, 467] on div "2609 CASINOCB160 st 2025_09_26 Fino a 160€ di bonus💎 Not Used Last modified: [D…" at bounding box center [1062, 445] width 573 height 80
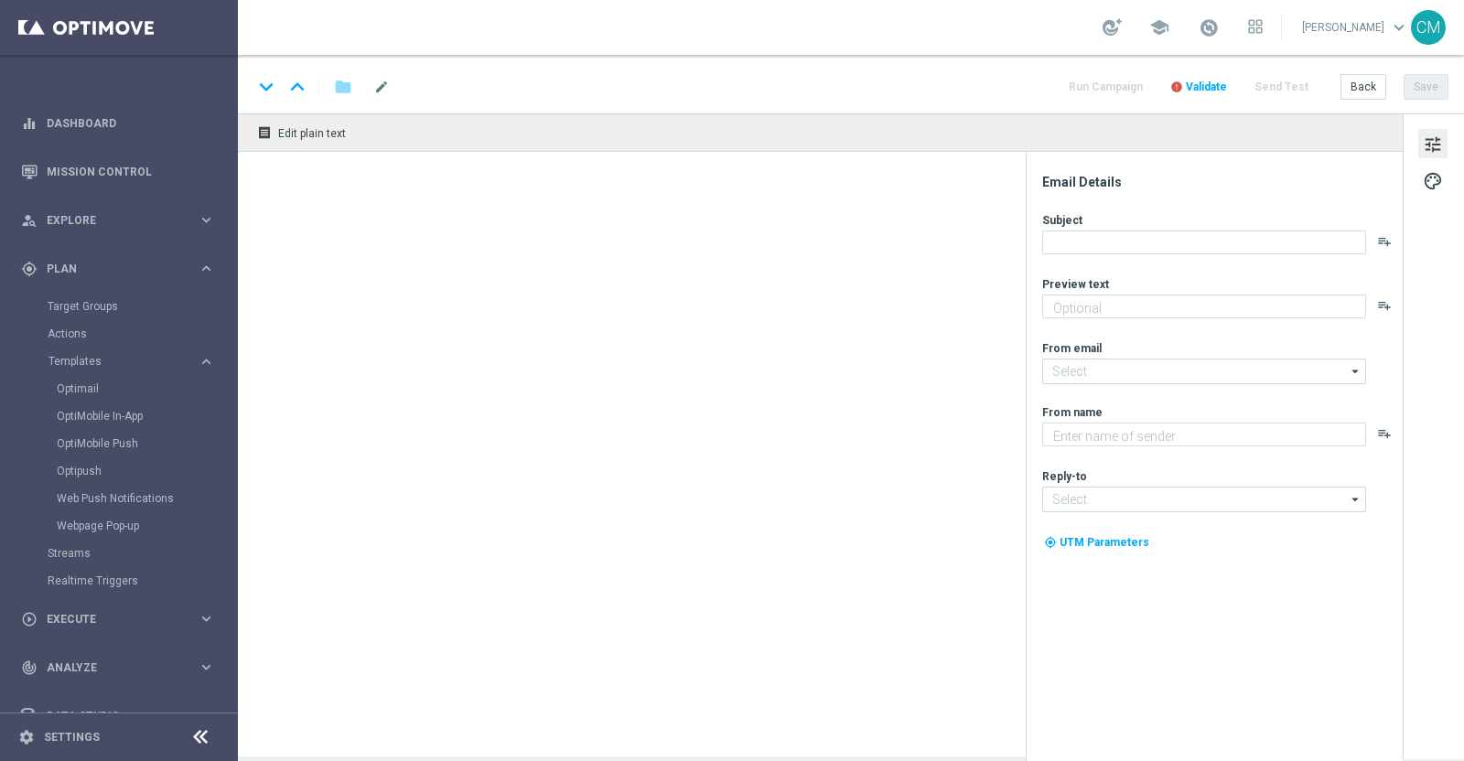
type textarea "Scopri la promozione che ti abbiamo riservato"
type input "[EMAIL_ADDRESS][DOMAIN_NAME]"
type textarea "Sisal"
type input "[EMAIL_ADDRESS][DOMAIN_NAME]"
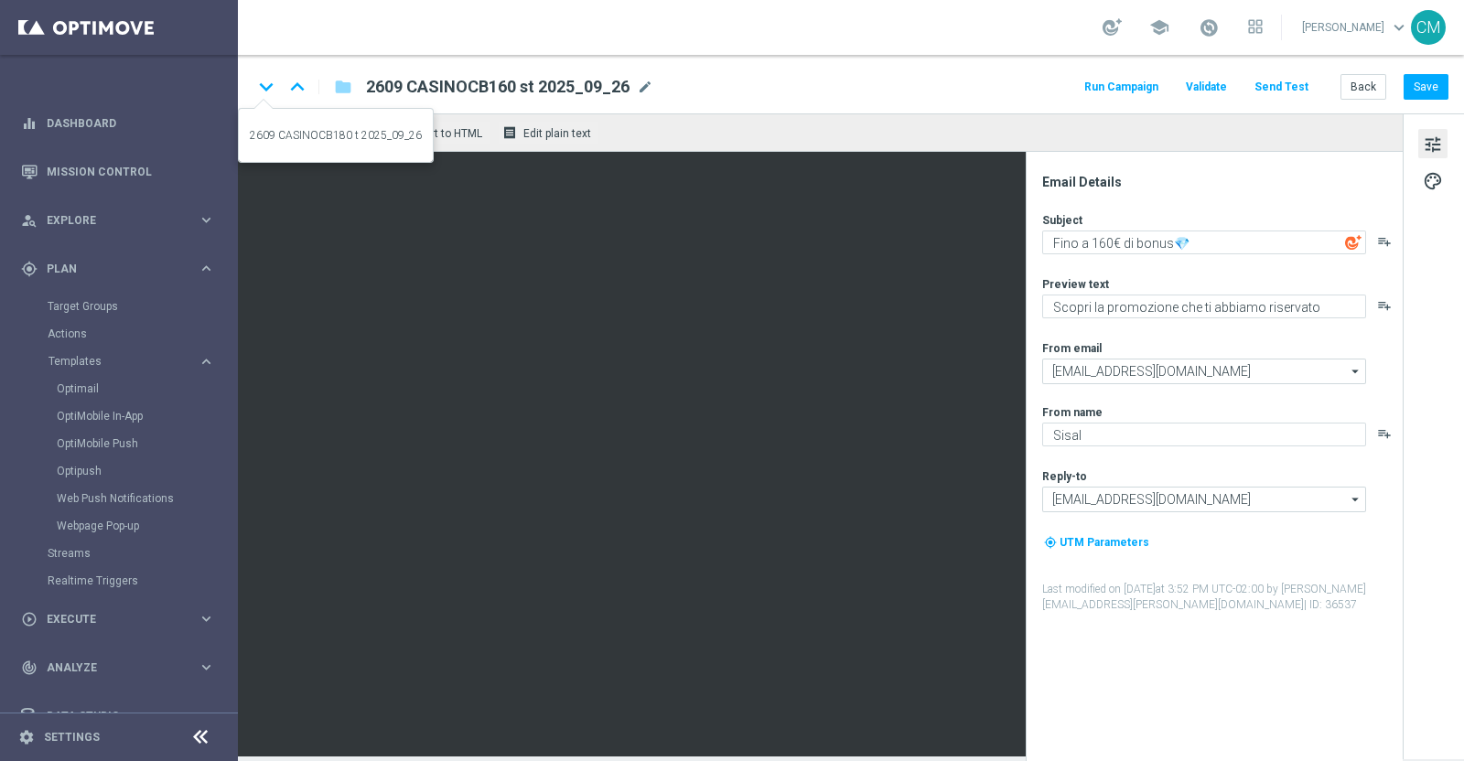
click at [263, 91] on icon "keyboard_arrow_down" at bounding box center [266, 86] width 27 height 27
type textarea "Fino a 180€ di bonus💎"
